Goal: Task Accomplishment & Management: Complete application form

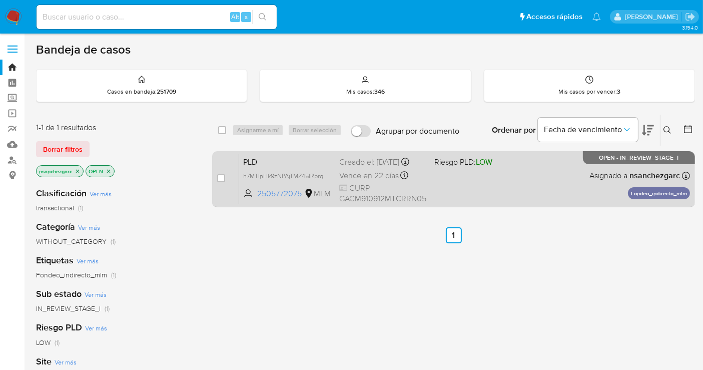
click at [364, 168] on div "Creado el: 12/07/2025 Creado el: 12/07/2025 02:11:30" at bounding box center [382, 162] width 87 height 11
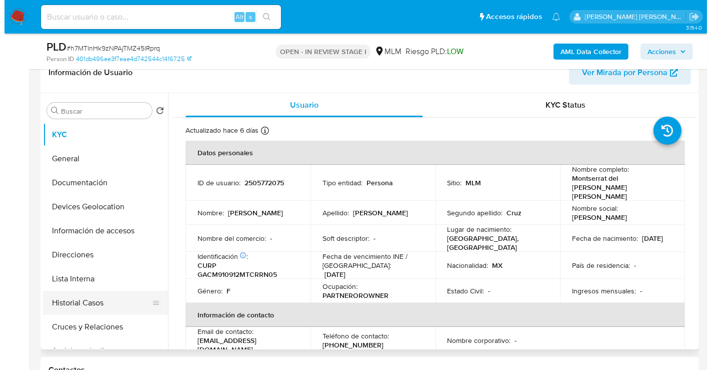
scroll to position [56, 0]
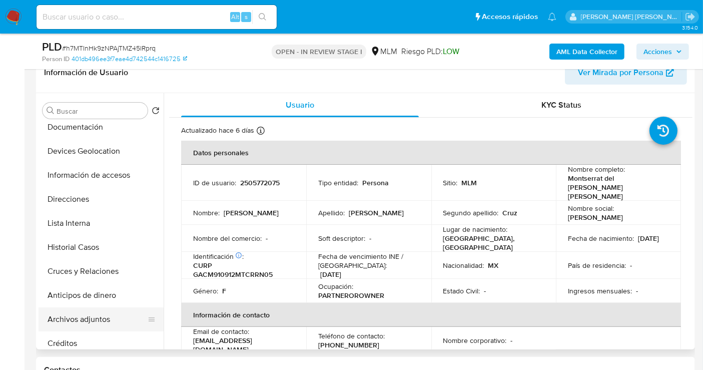
select select "10"
click at [83, 312] on button "Archivos adjuntos" at bounding box center [97, 319] width 117 height 24
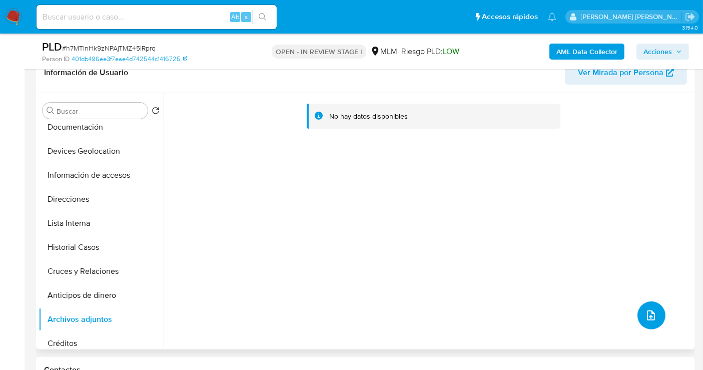
click at [645, 309] on icon "upload-file" at bounding box center [651, 315] width 12 height 12
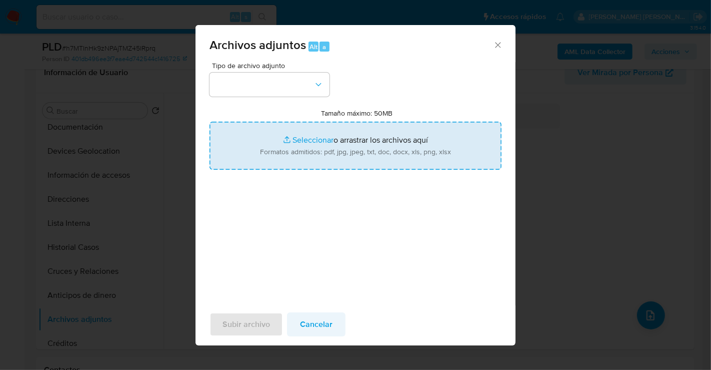
type input "C:\fakepath\2505772075_MONTSERRAT DEL [PERSON_NAME] CRUZ_JUL25.pdf"
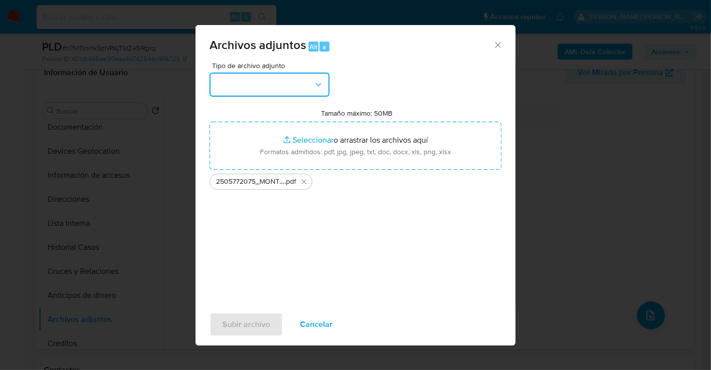
click at [257, 90] on button "button" at bounding box center [270, 85] width 120 height 24
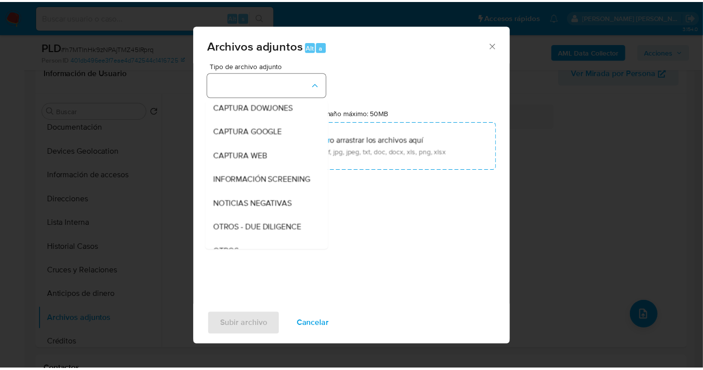
scroll to position [52, 0]
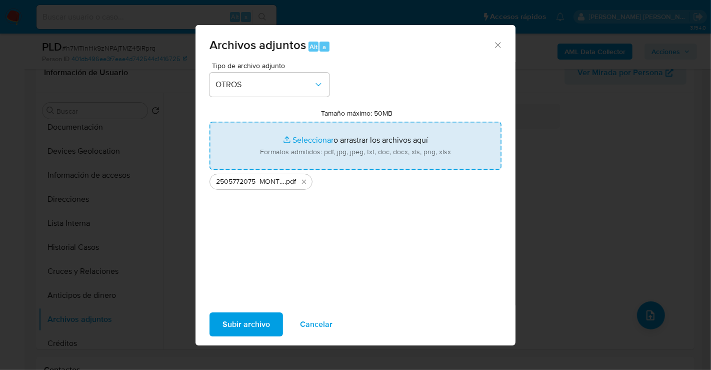
type input "C:\fakepath\2505772075_MONTSERRAT DEL [PERSON_NAME] CRUZ_JUL25.xlsx"
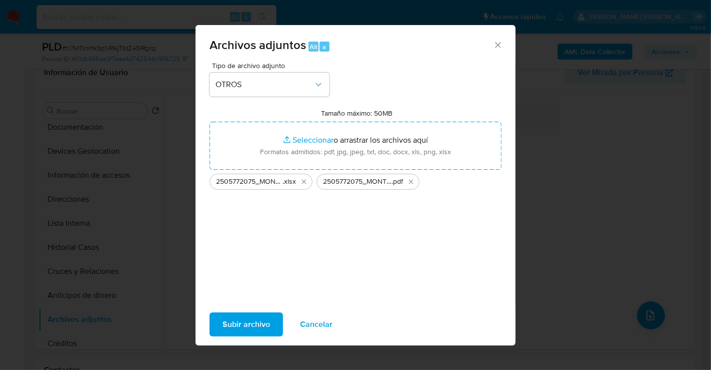
click at [247, 331] on span "Subir archivo" at bounding box center [247, 324] width 48 height 22
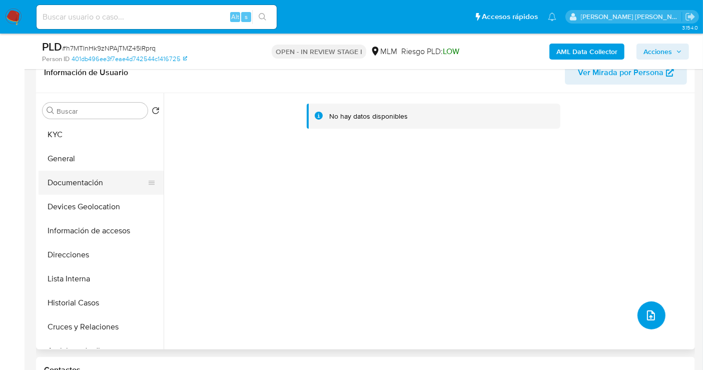
scroll to position [56, 0]
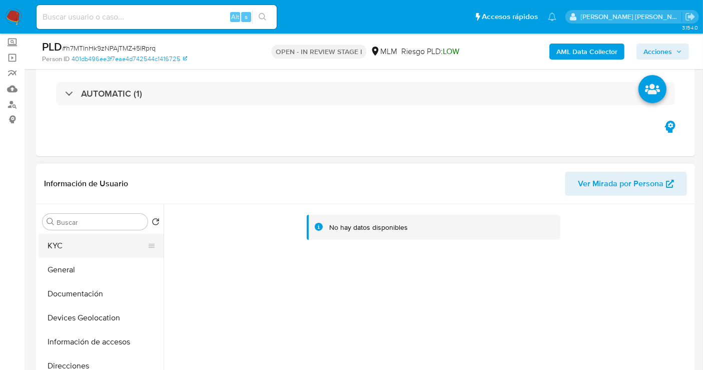
click at [80, 252] on button "KYC" at bounding box center [97, 246] width 117 height 24
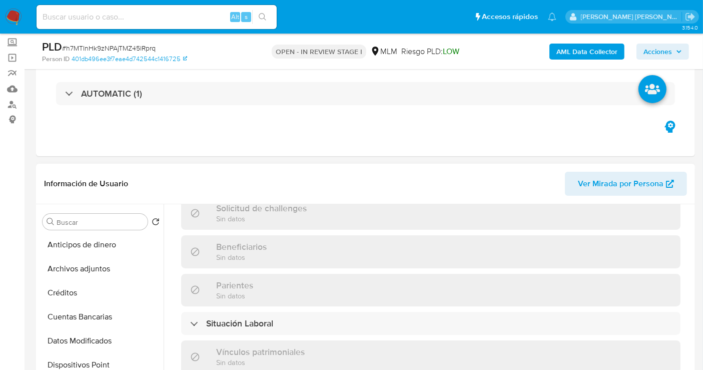
scroll to position [222, 0]
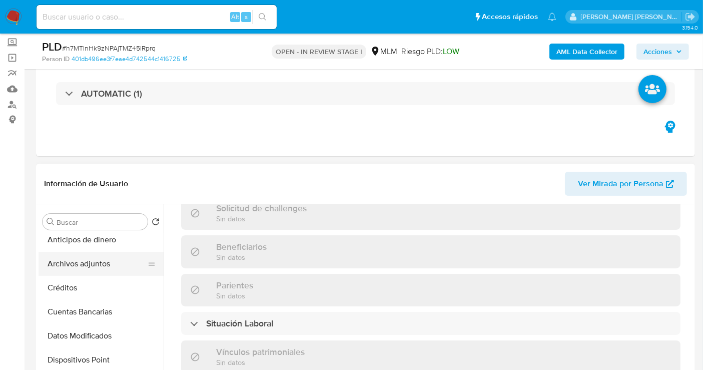
click at [82, 263] on button "Archivos adjuntos" at bounding box center [97, 264] width 117 height 24
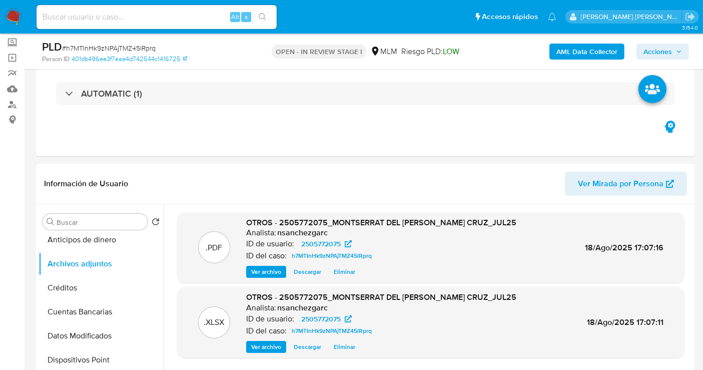
click at [671, 48] on span "Acciones" at bounding box center [657, 52] width 29 height 16
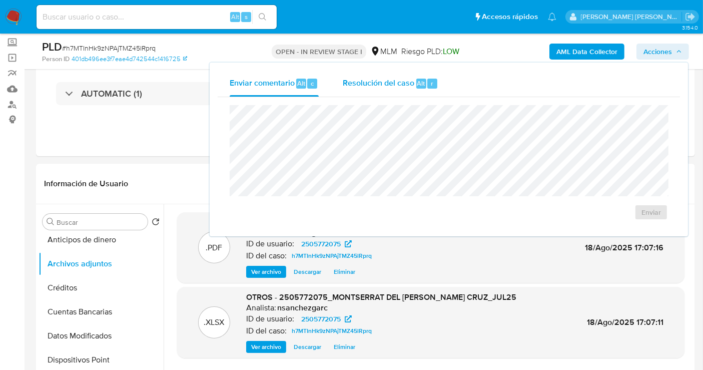
click at [388, 84] on span "Resolución del caso" at bounding box center [379, 83] width 72 height 12
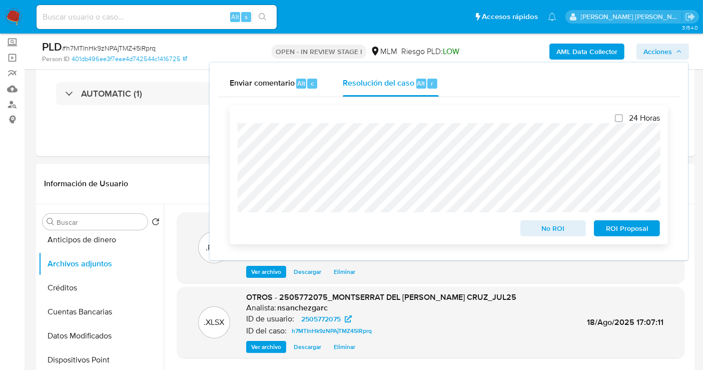
click at [550, 233] on span "No ROI" at bounding box center [553, 228] width 52 height 14
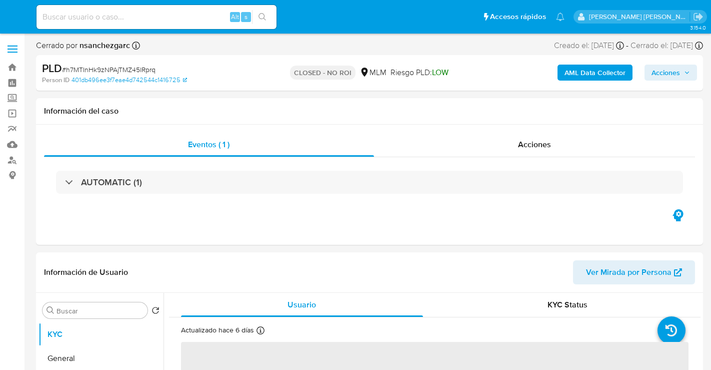
select select "10"
